Goal: Task Accomplishment & Management: Use online tool/utility

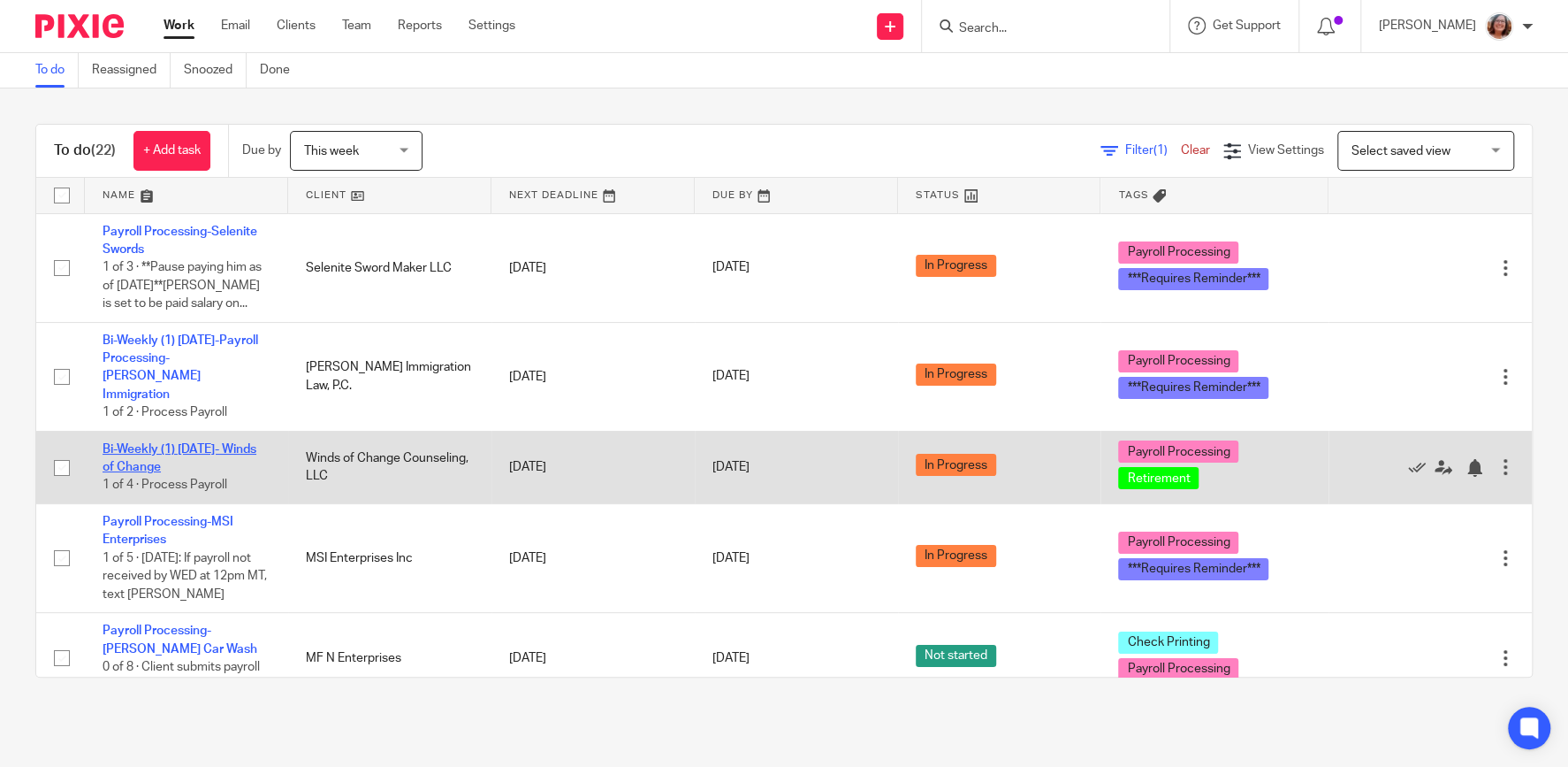
click at [201, 443] on link "Bi-Weekly (1) [DATE]- Winds of Change" at bounding box center [179, 458] width 154 height 30
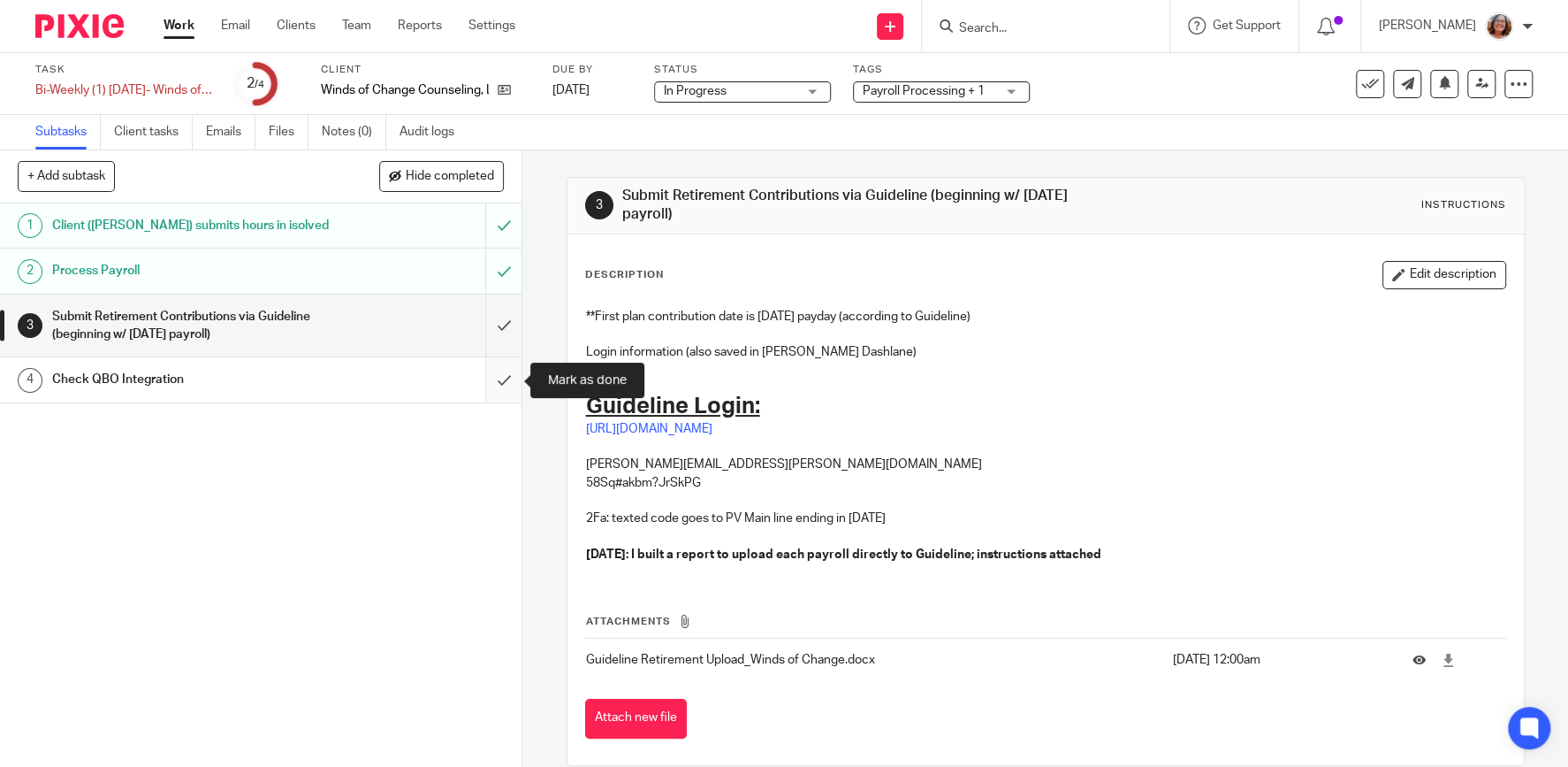
click at [498, 387] on input "submit" at bounding box center [261, 379] width 521 height 44
click at [712, 429] on link "[URL][DOMAIN_NAME]" at bounding box center [649, 429] width 126 height 12
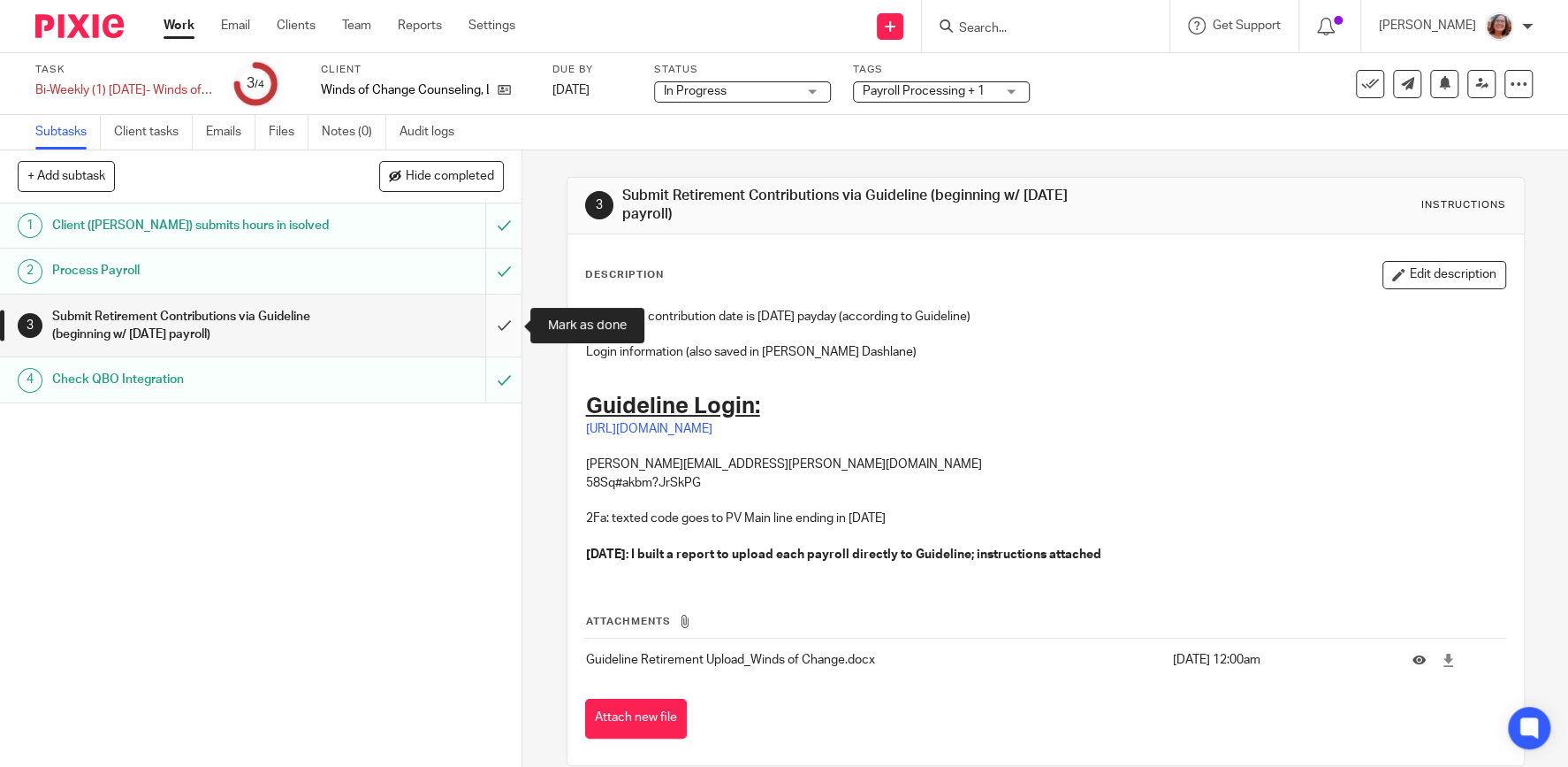
click at [502, 330] on input "submit" at bounding box center [261, 326] width 521 height 63
